Goal: Task Accomplishment & Management: Use online tool/utility

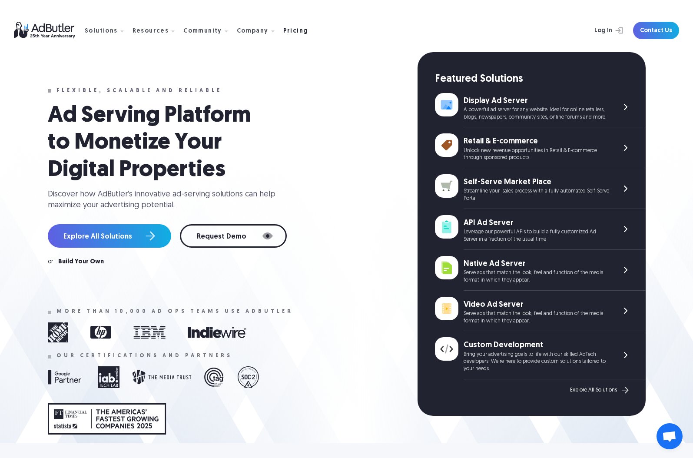
click at [285, 27] on link "Pricing" at bounding box center [299, 31] width 32 height 8
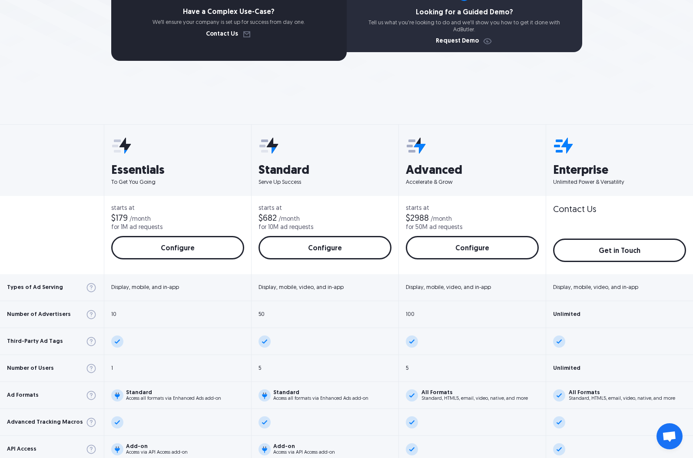
scroll to position [225, 0]
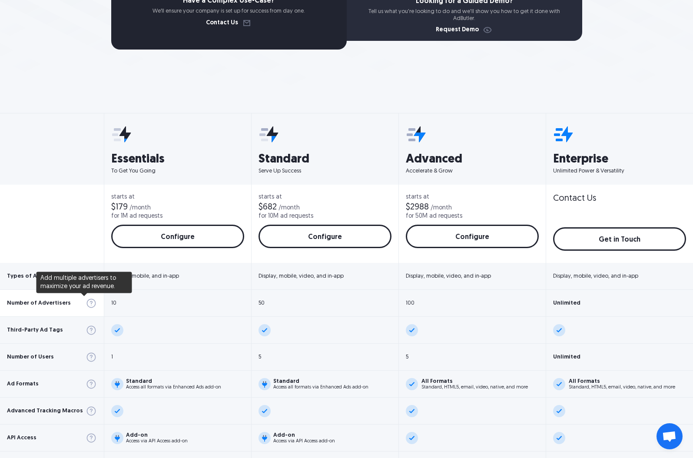
click at [86, 304] on img at bounding box center [91, 303] width 11 height 11
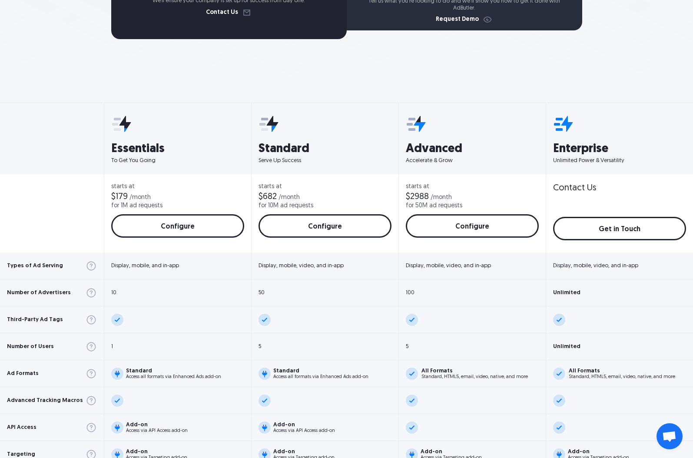
scroll to position [241, 0]
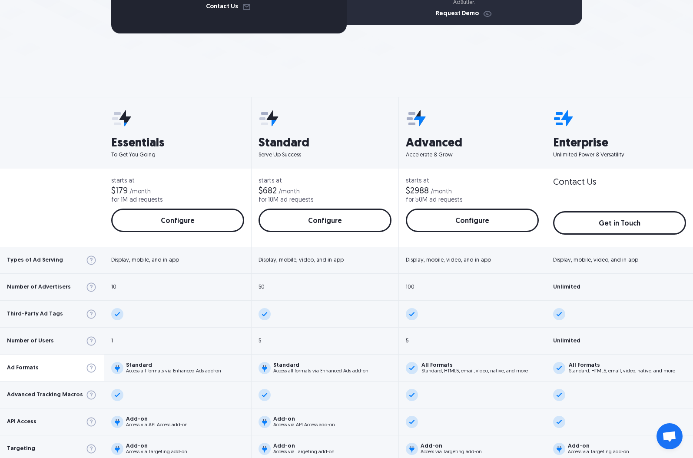
click at [86, 368] on img at bounding box center [91, 367] width 11 height 11
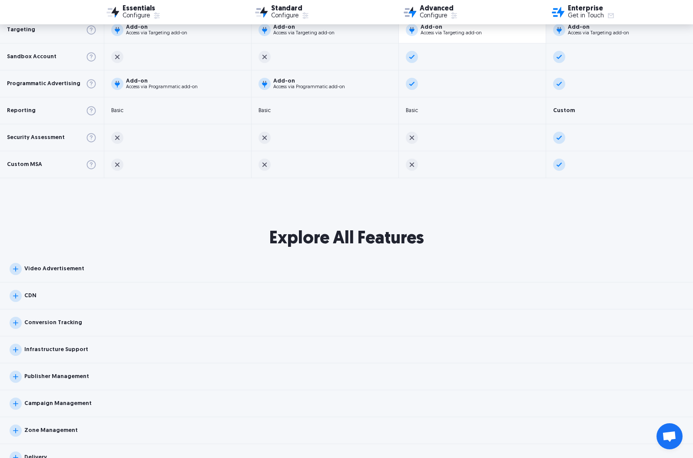
scroll to position [762, 0]
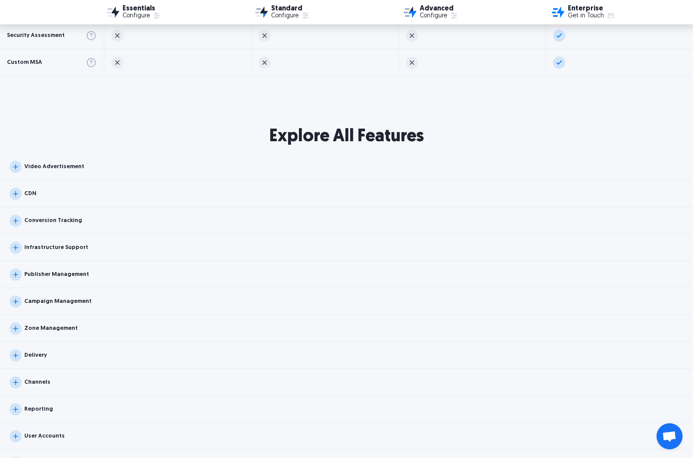
click at [20, 163] on img at bounding box center [16, 167] width 12 height 12
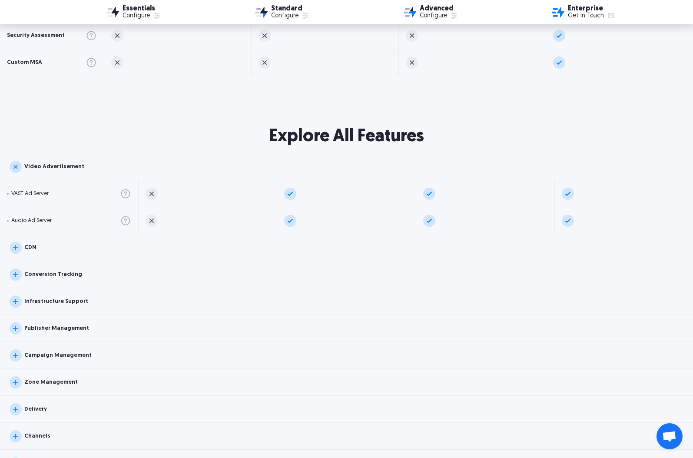
click at [15, 274] on img at bounding box center [16, 275] width 12 height 12
click at [20, 357] on img at bounding box center [16, 355] width 12 height 12
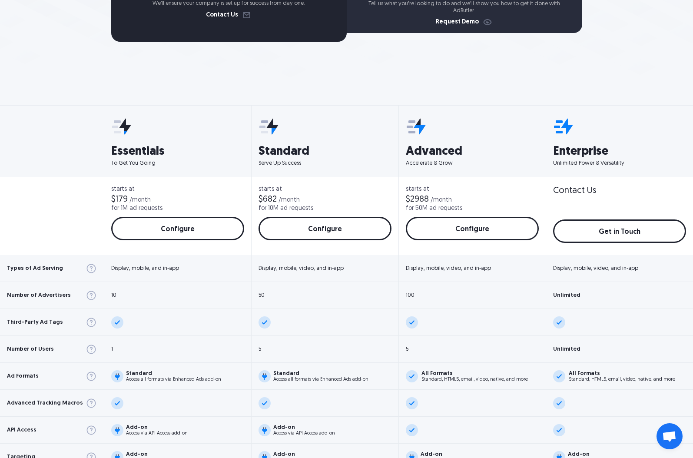
scroll to position [0, 0]
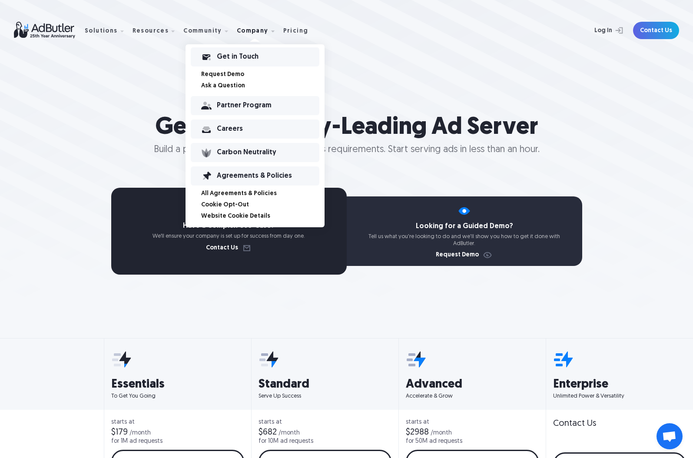
click at [234, 207] on link "Cookie Opt-Out" at bounding box center [262, 205] width 123 height 6
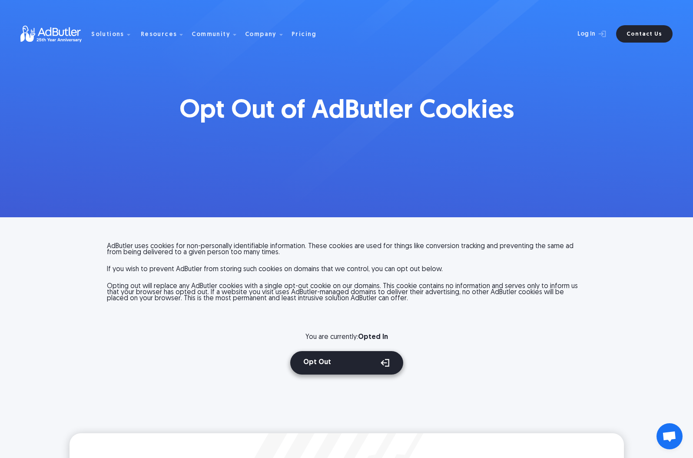
click at [386, 365] on icon at bounding box center [385, 362] width 9 height 7
click at [321, 362] on button "Opt Out" at bounding box center [346, 362] width 113 height 23
